Goal: Find specific page/section: Find specific page/section

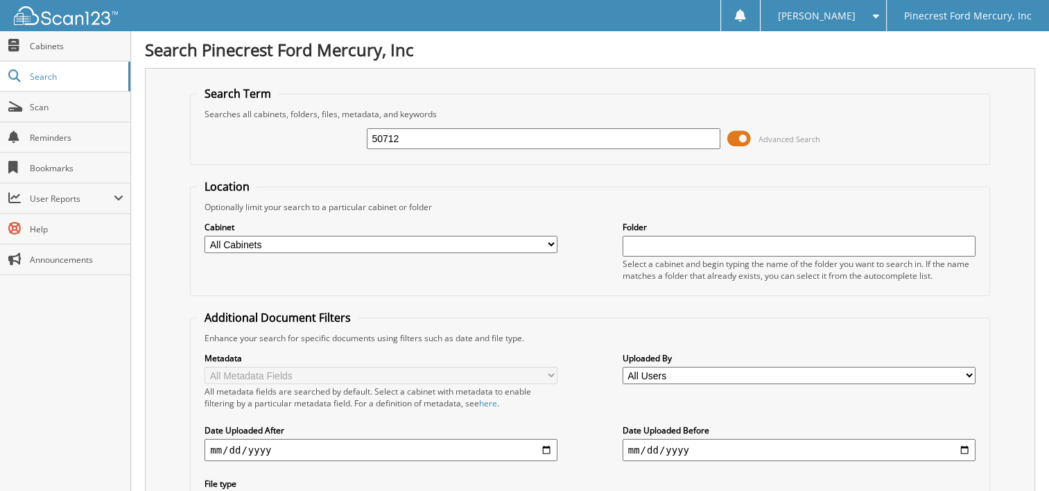
type input "50712"
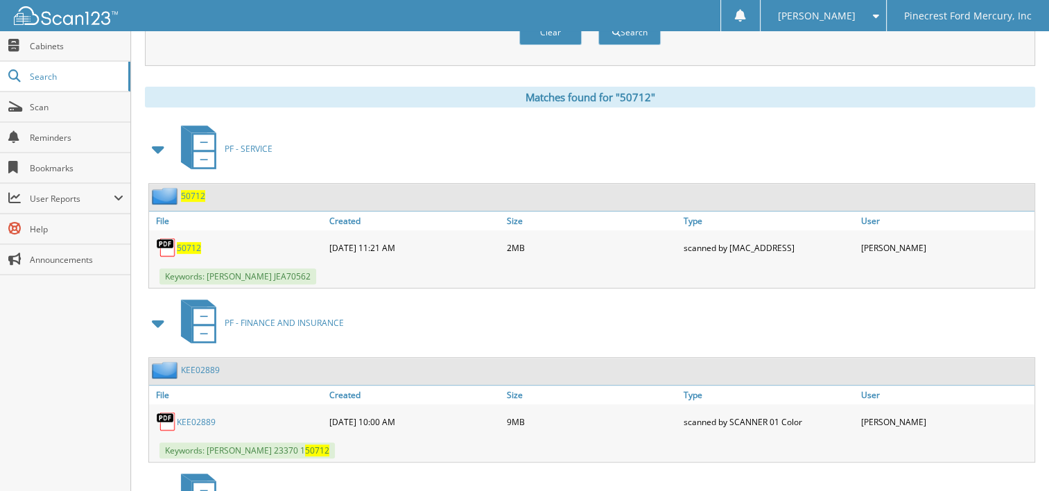
scroll to position [555, 0]
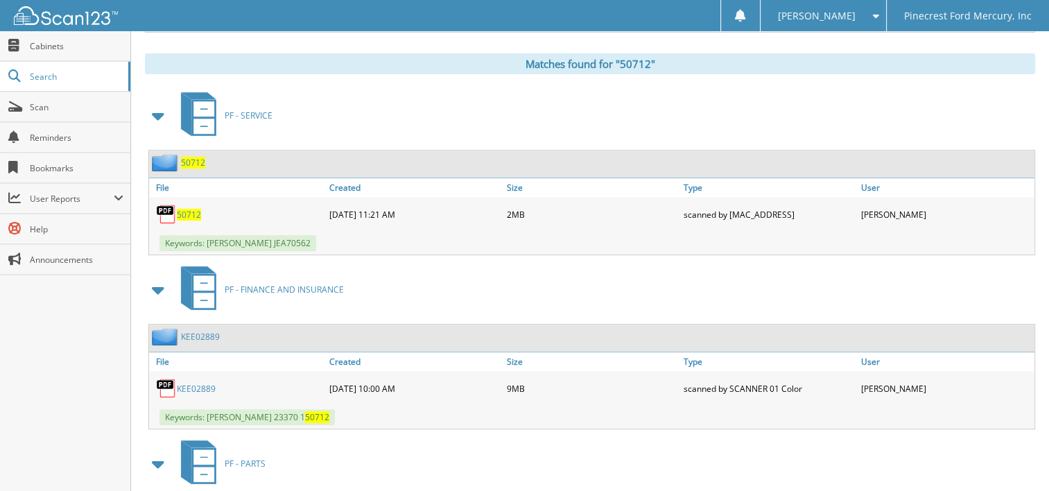
click at [193, 209] on span "50712" at bounding box center [189, 215] width 24 height 12
